Goal: Information Seeking & Learning: Learn about a topic

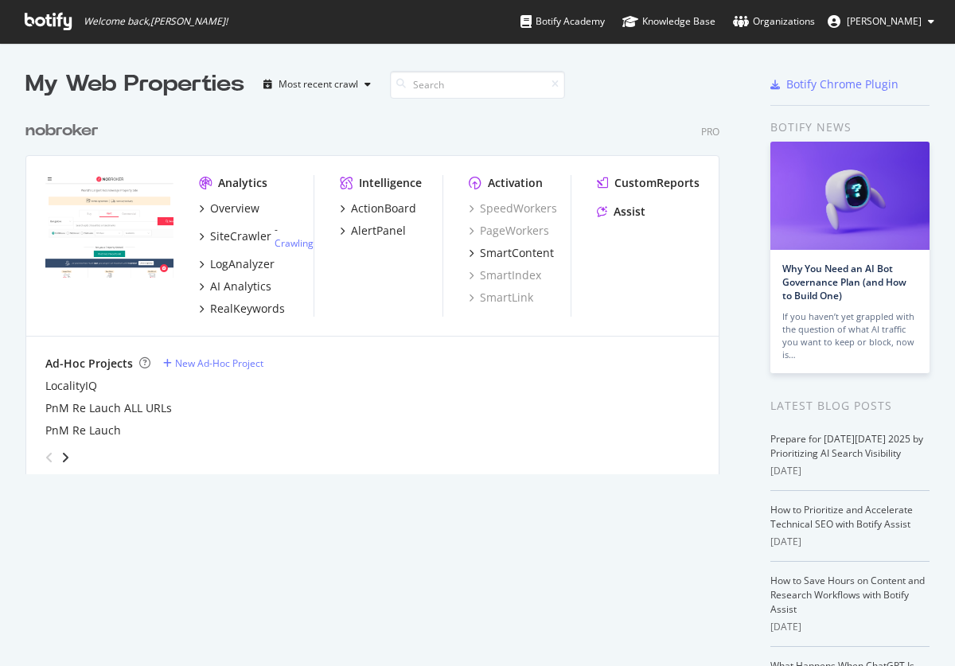
scroll to position [666, 955]
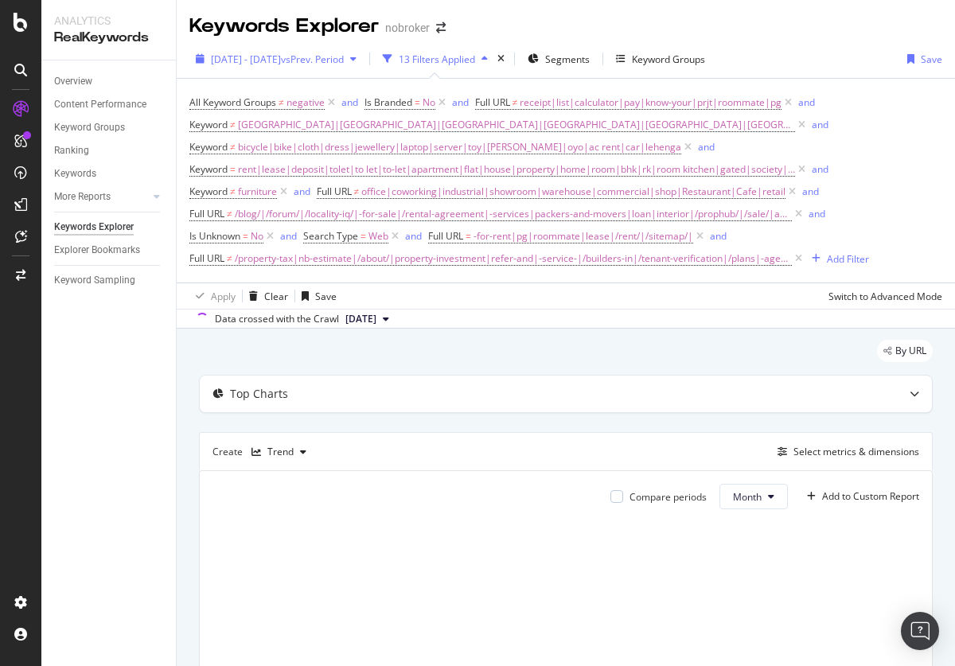
click at [281, 59] on span "2025 Apr. 28th - Jul. 27th" at bounding box center [246, 60] width 70 height 14
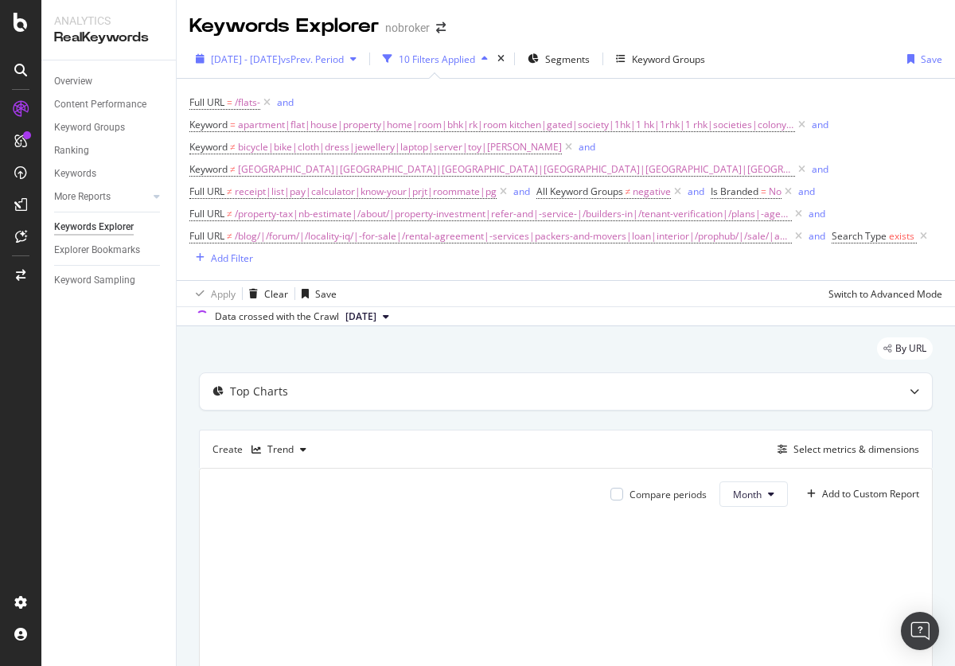
click at [281, 59] on span "2025 Apr. 28th - Jul. 27th" at bounding box center [246, 60] width 70 height 14
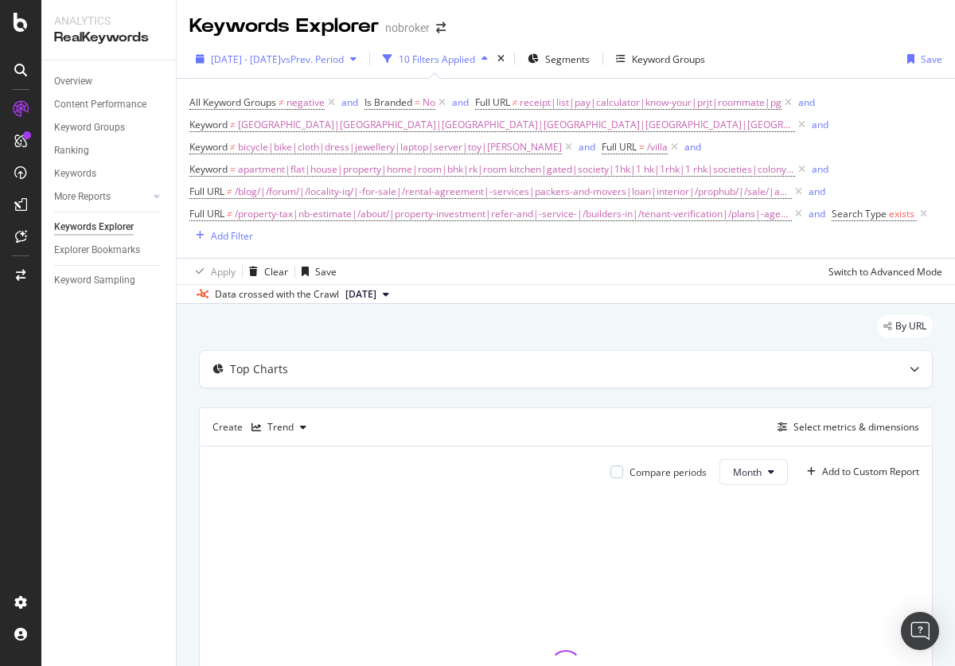
click at [281, 59] on span "[DATE] - [DATE]" at bounding box center [246, 60] width 70 height 14
click at [281, 59] on span "2025 Apr. 28th - Jul. 27th" at bounding box center [246, 60] width 70 height 14
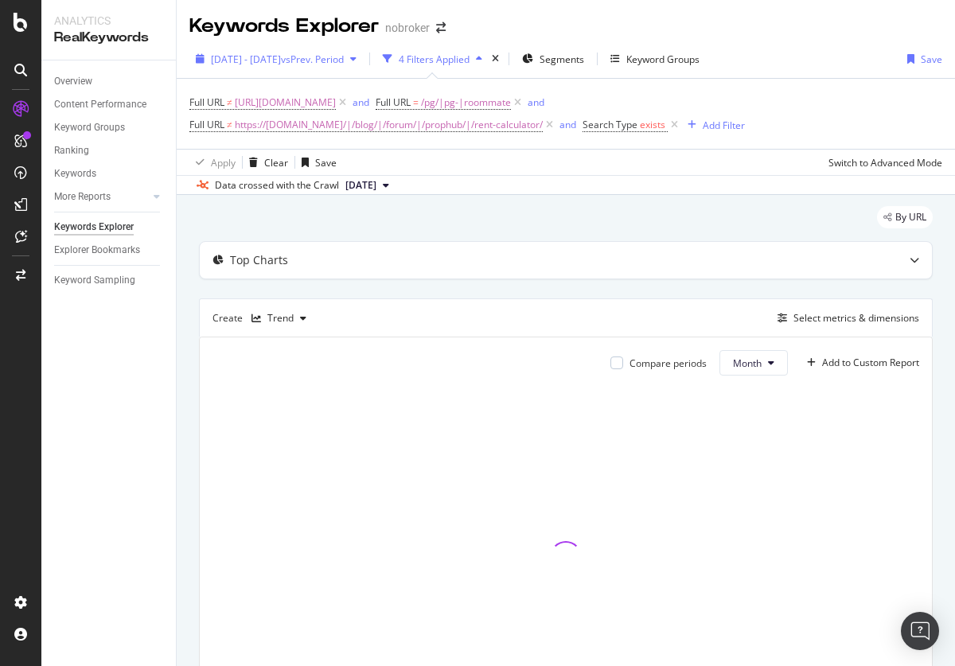
click at [281, 59] on span "2025 Apr. 28th - Jul. 27th" at bounding box center [246, 60] width 70 height 14
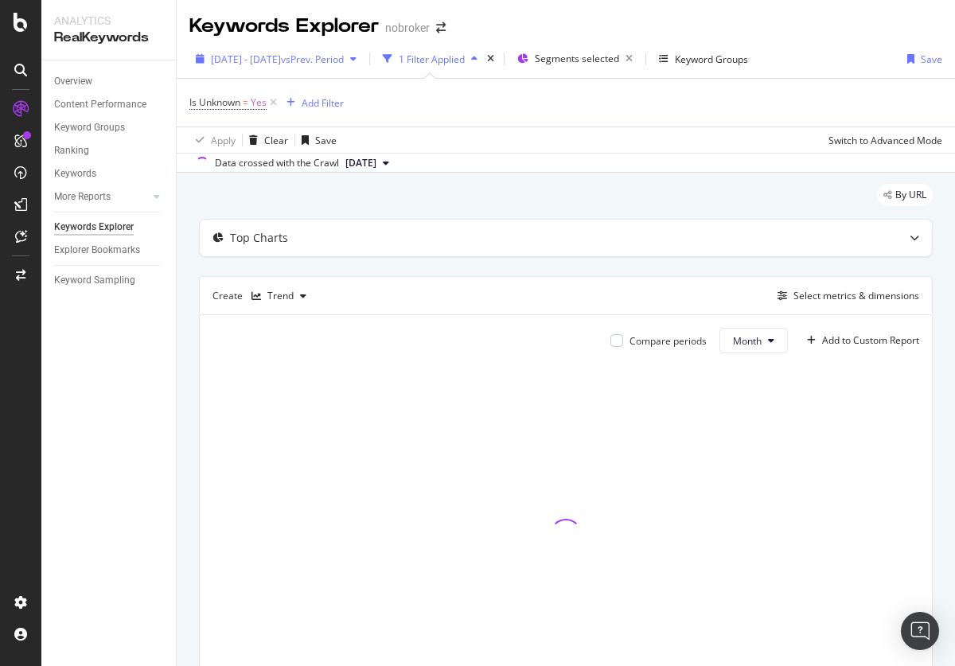
click at [281, 59] on span "2025 Apr. 28th - Jul. 27th" at bounding box center [246, 60] width 70 height 14
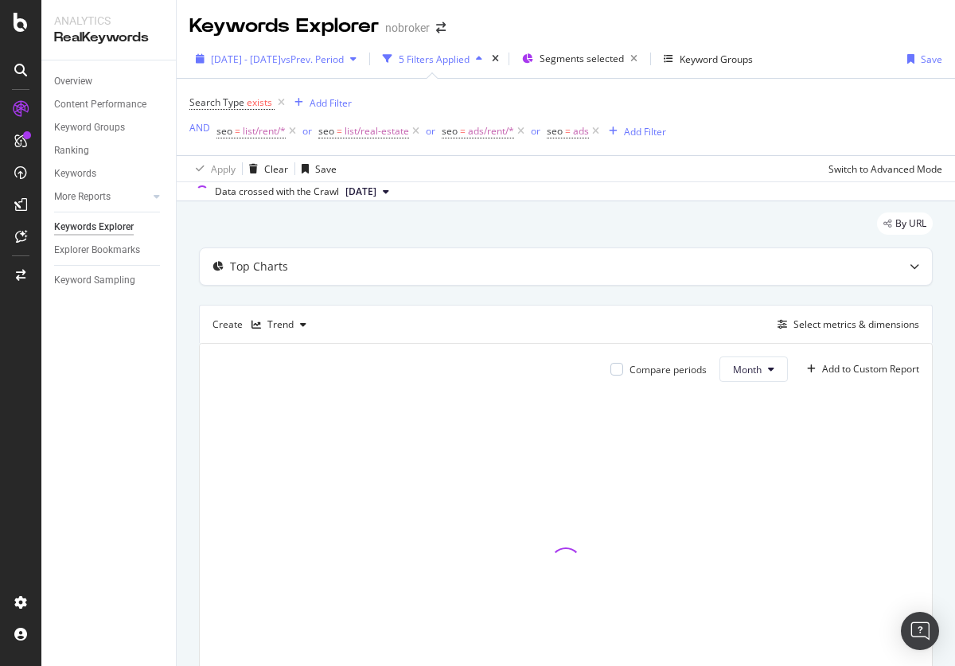
click at [281, 59] on span "2025 Apr. 28th - Jul. 27th" at bounding box center [246, 60] width 70 height 14
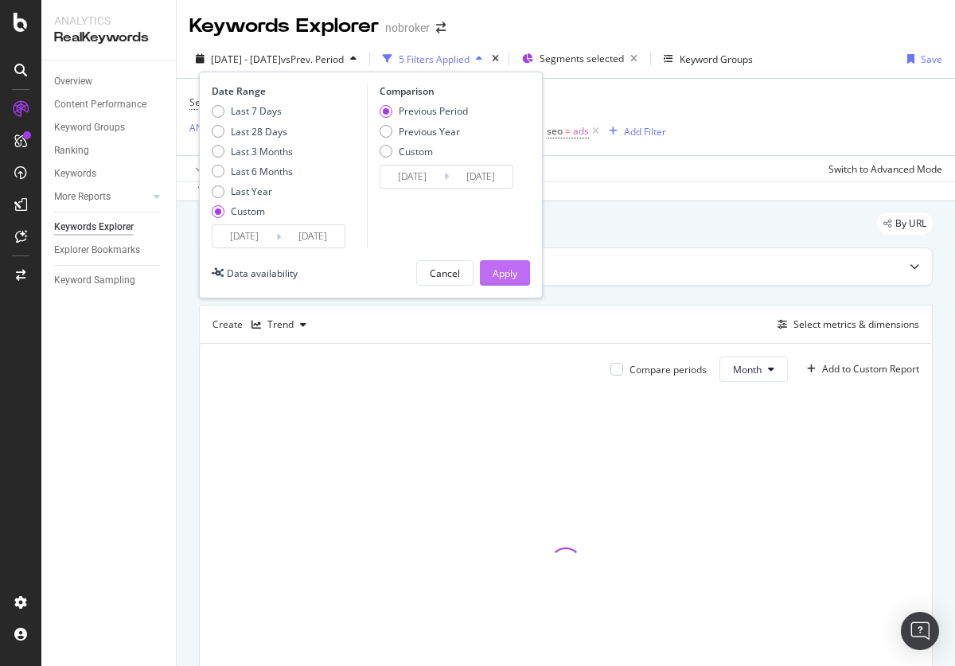
click at [252, 151] on div "Last 3 Months" at bounding box center [262, 152] width 62 height 14
click at [505, 273] on div "Apply" at bounding box center [505, 274] width 25 height 14
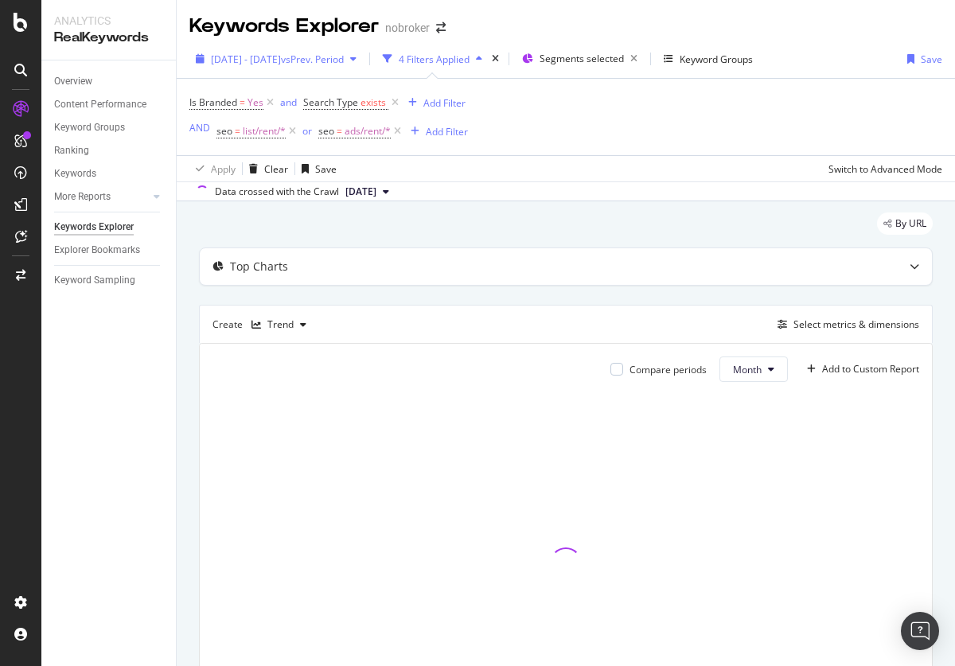
click at [281, 59] on span "[DATE] - [DATE]" at bounding box center [246, 60] width 70 height 14
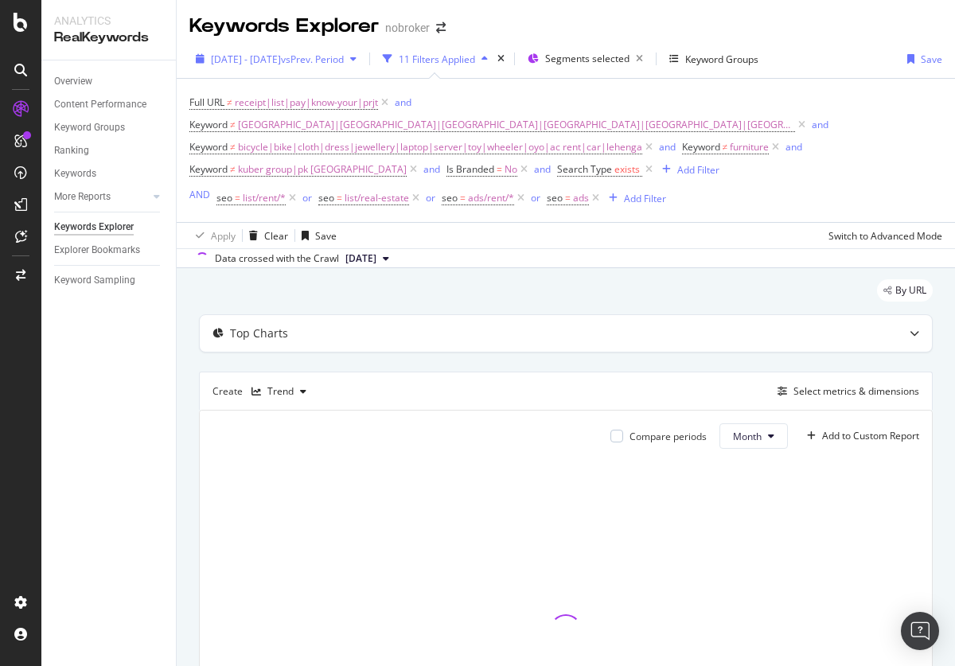
click at [281, 59] on span "[DATE] - [DATE]" at bounding box center [246, 60] width 70 height 14
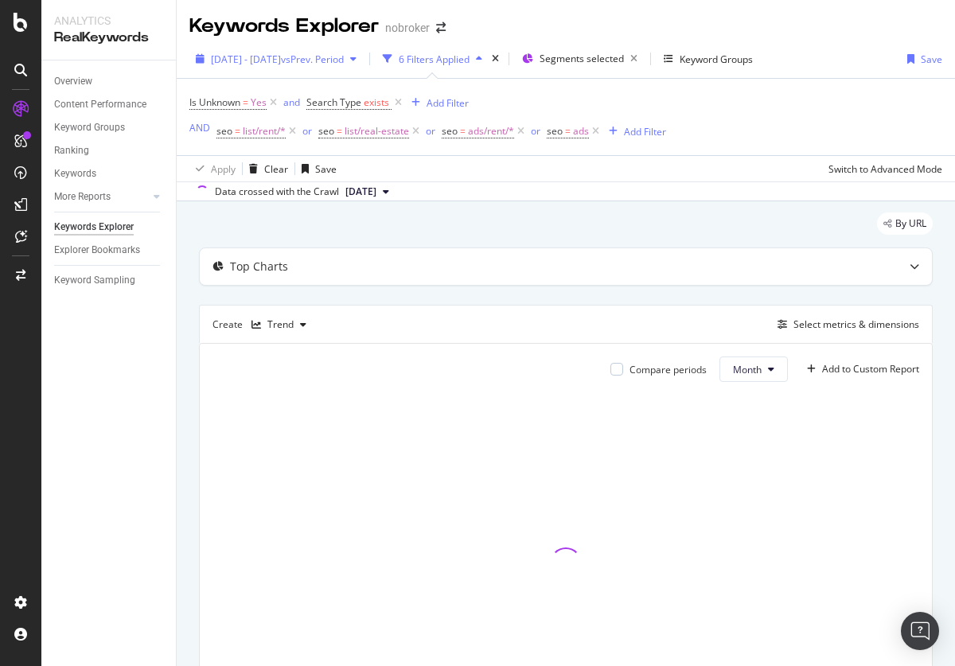
click at [281, 59] on span "[DATE] - [DATE]" at bounding box center [246, 60] width 70 height 14
click at [281, 59] on span "2024 Jan. 1st - 2025 Aug. 10th" at bounding box center [246, 60] width 70 height 14
click at [281, 59] on span "[DATE] - [DATE]" at bounding box center [246, 60] width 70 height 14
click at [281, 59] on span "2024 Jan. 1st - 2025 Aug. 10th" at bounding box center [246, 60] width 70 height 14
